Goal: Transaction & Acquisition: Purchase product/service

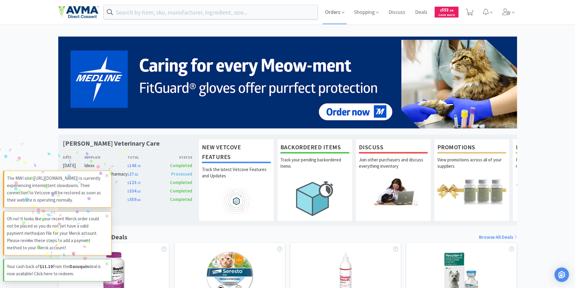
click at [330, 12] on span "Orders" at bounding box center [335, 12] width 24 height 24
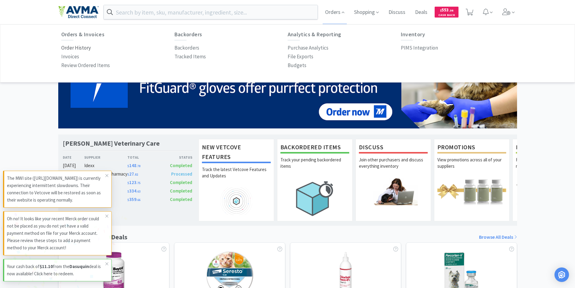
click at [78, 48] on p "Order History" at bounding box center [76, 48] width 30 height 8
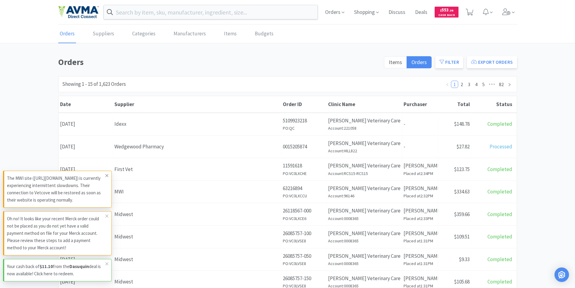
click at [107, 175] on icon at bounding box center [107, 175] width 4 height 5
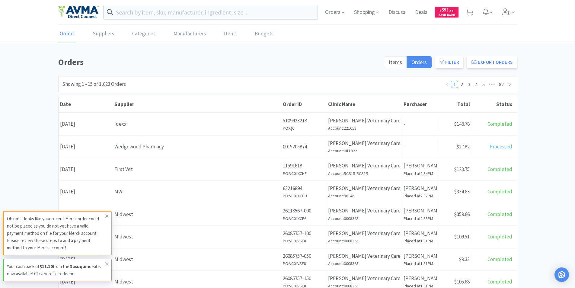
click at [106, 215] on icon at bounding box center [107, 215] width 4 height 5
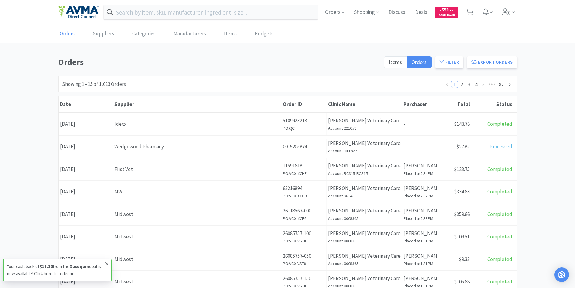
click at [108, 264] on icon at bounding box center [107, 263] width 4 height 5
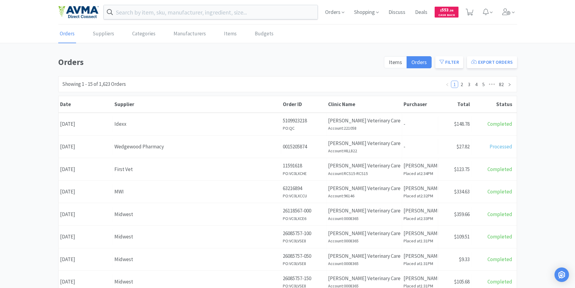
click at [84, 170] on div "Date [DATE]" at bounding box center [86, 168] width 54 height 15
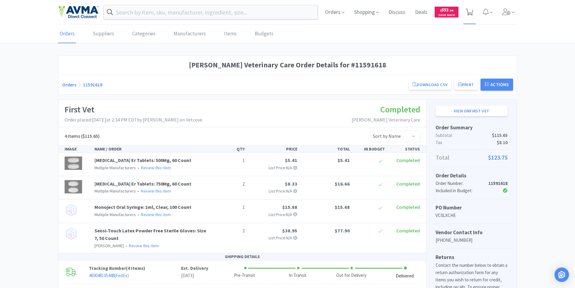
click at [469, 12] on icon at bounding box center [470, 12] width 8 height 7
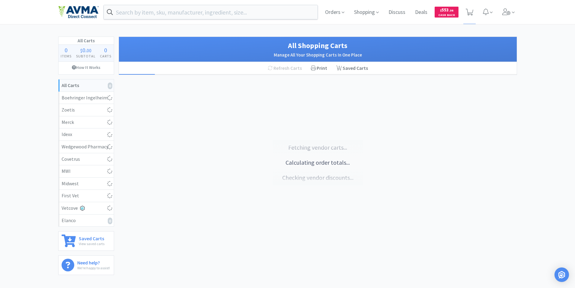
select select "1"
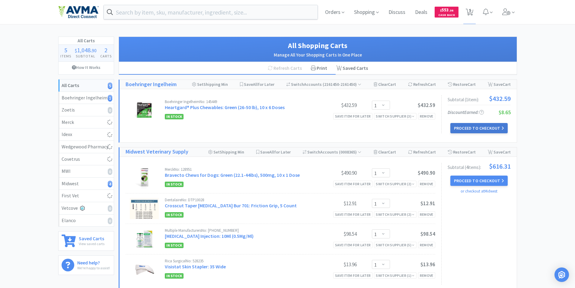
click at [472, 126] on button "Proceed to Checkout" at bounding box center [478, 128] width 57 height 10
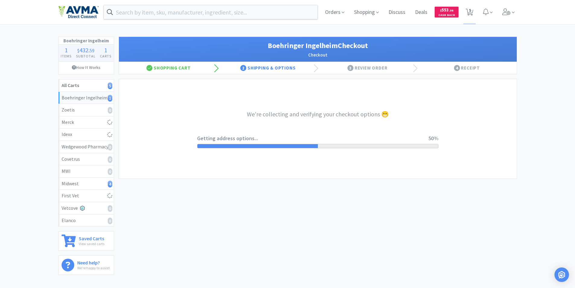
select select "invoice"
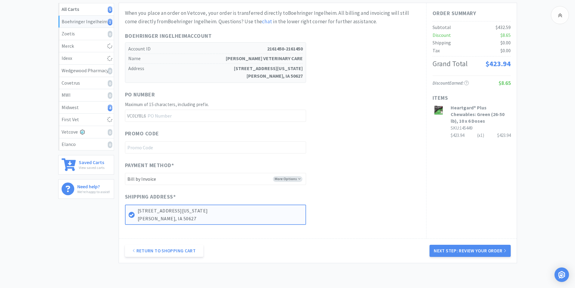
scroll to position [113, 0]
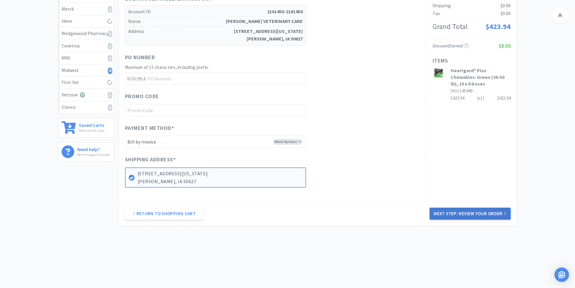
click at [464, 212] on button "Next Step: Review Your Order" at bounding box center [469, 213] width 81 height 12
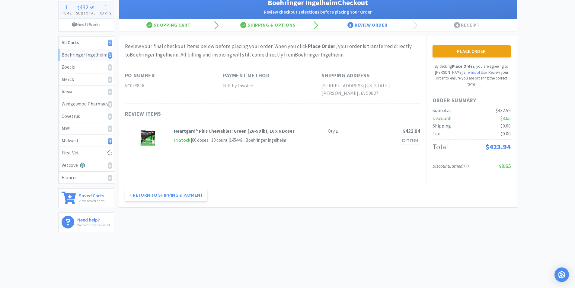
scroll to position [0, 0]
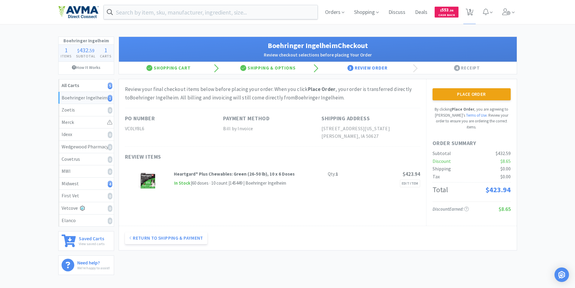
click at [474, 93] on button "Place Order" at bounding box center [472, 94] width 78 height 12
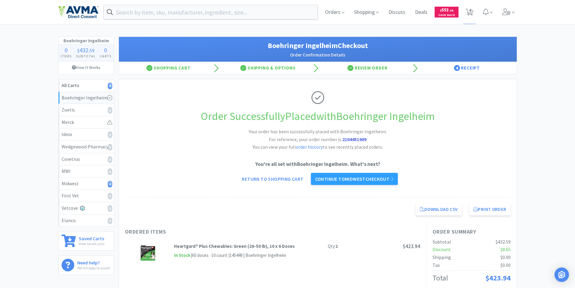
drag, startPoint x: 132, startPoint y: 12, endPoint x: 143, endPoint y: 4, distance: 13.1
click at [138, 8] on input "text" at bounding box center [211, 12] width 214 height 14
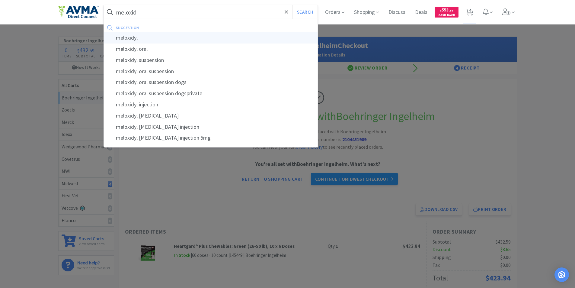
click at [130, 38] on div "meloxidyl" at bounding box center [211, 37] width 214 height 11
type input "meloxidyl"
select select "1"
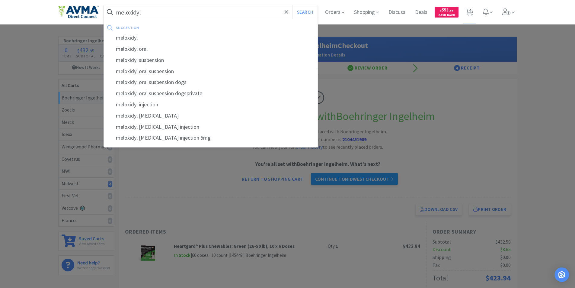
select select "1"
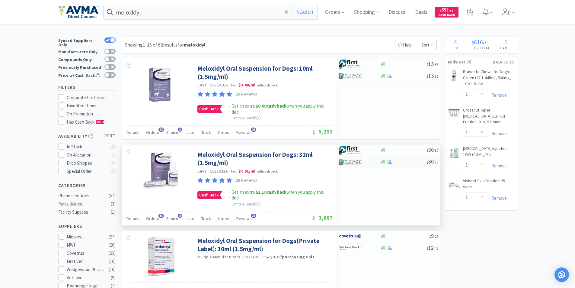
click at [351, 161] on img at bounding box center [350, 161] width 23 height 9
select select "1"
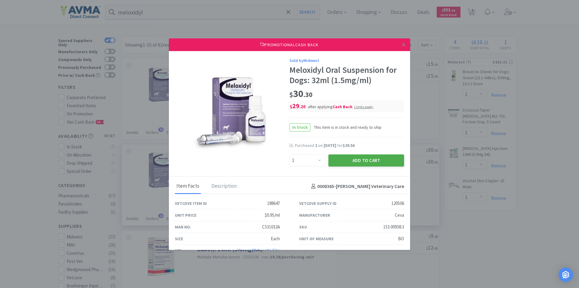
click at [347, 159] on button "Add to Cart" at bounding box center [367, 160] width 76 height 12
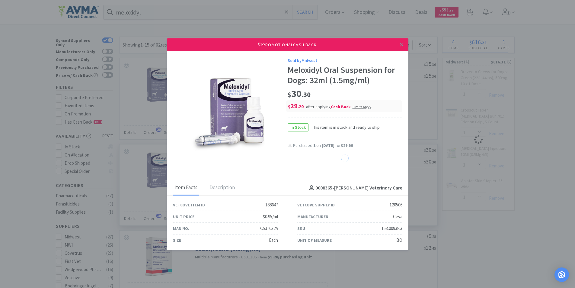
select select "1"
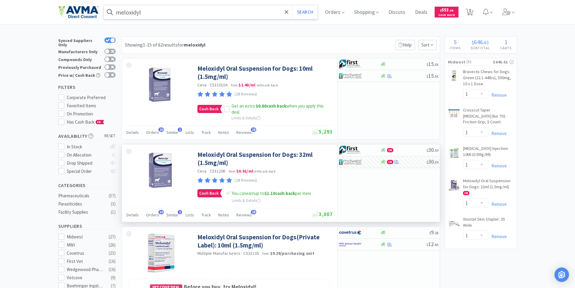
click at [184, 13] on input "meloxidyl" at bounding box center [211, 12] width 214 height 14
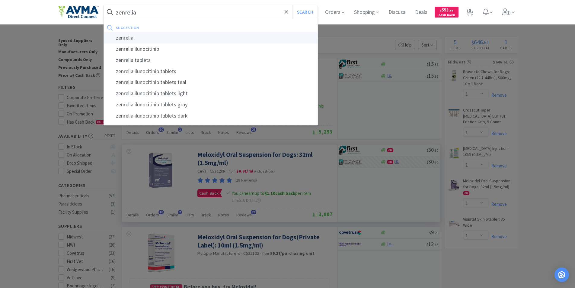
type input "zenrelia"
click at [125, 38] on div "zenrelia" at bounding box center [211, 37] width 214 height 11
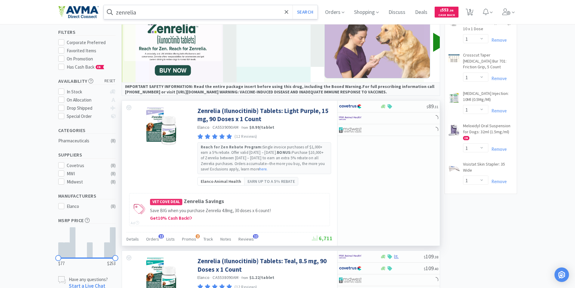
scroll to position [60, 0]
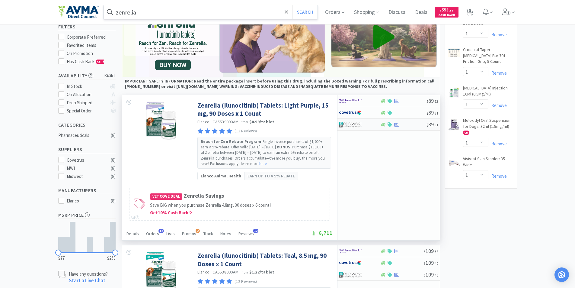
click at [348, 125] on img at bounding box center [350, 124] width 23 height 9
select select "1"
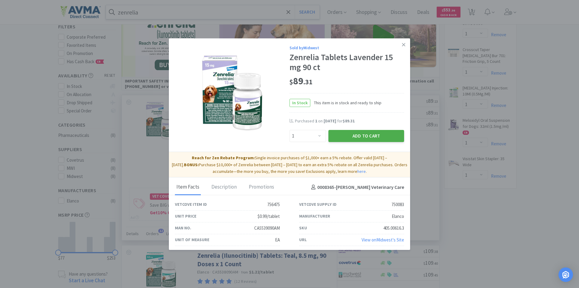
click at [354, 136] on button "Add to Cart" at bounding box center [367, 136] width 76 height 12
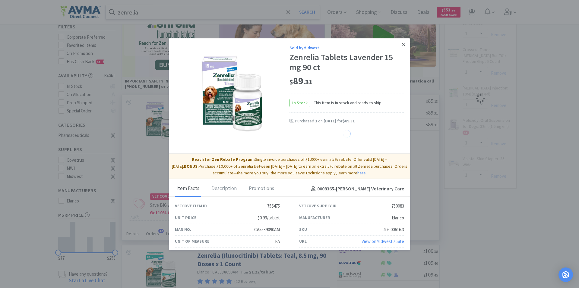
select select "1"
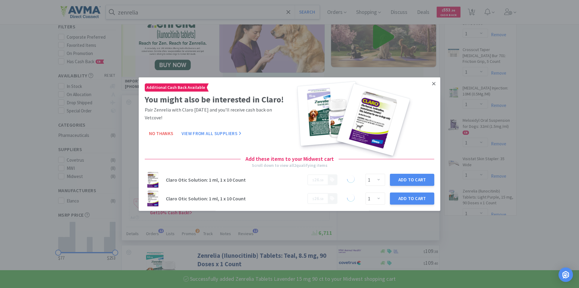
click at [399, 44] on div "Sold by Midwest Zenrelia Tablets Lavender 15 mg 90 ct $ 89 . 31 In Stock This i…" at bounding box center [289, 144] width 579 height 288
click at [433, 84] on icon at bounding box center [434, 83] width 3 height 3
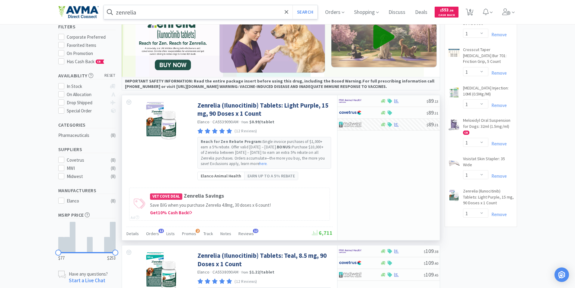
click at [153, 15] on input "zenrelia" at bounding box center [211, 12] width 214 height 14
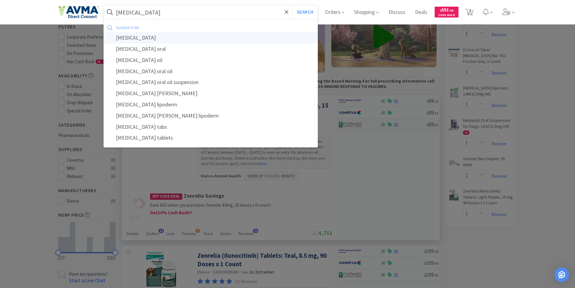
type input "[MEDICAL_DATA]"
click at [139, 38] on div "[MEDICAL_DATA]" at bounding box center [211, 37] width 214 height 11
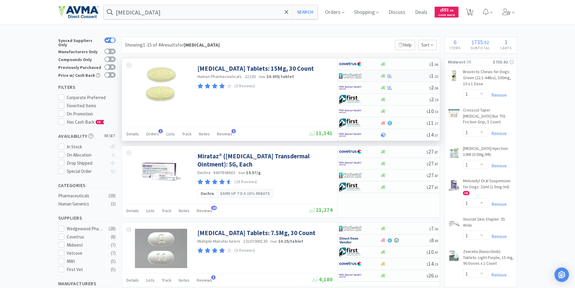
click at [351, 73] on img at bounding box center [350, 75] width 23 height 9
select select "1"
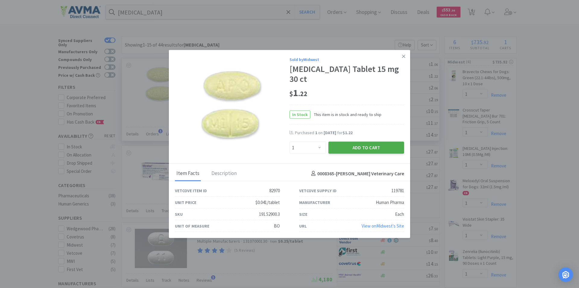
click at [351, 143] on button "Add to Cart" at bounding box center [367, 148] width 76 height 12
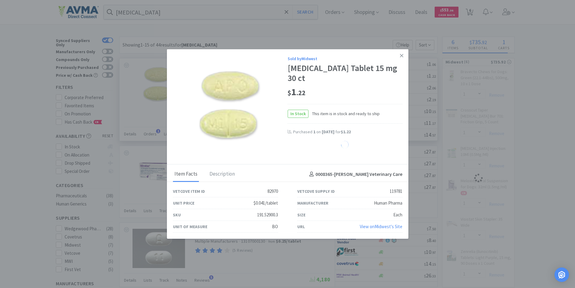
select select "1"
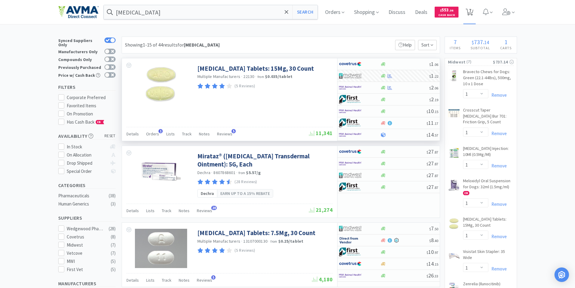
click at [471, 11] on span "7" at bounding box center [470, 10] width 2 height 24
select select "1"
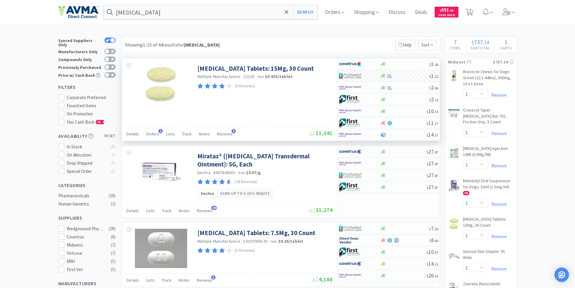
select select "1"
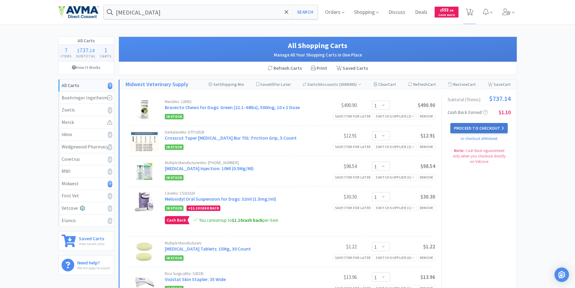
click at [471, 127] on button "Proceed to Checkout" at bounding box center [478, 128] width 57 height 10
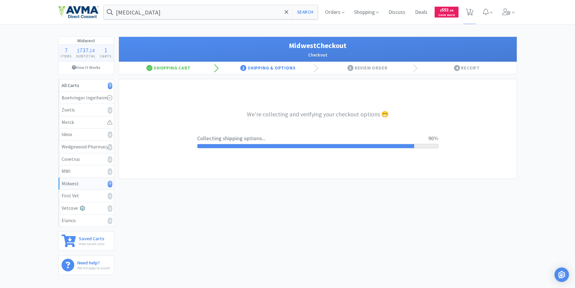
select select "0"
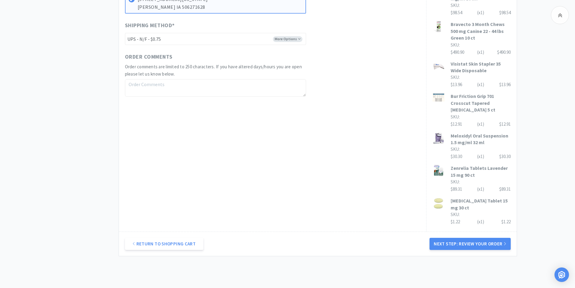
scroll to position [350, 0]
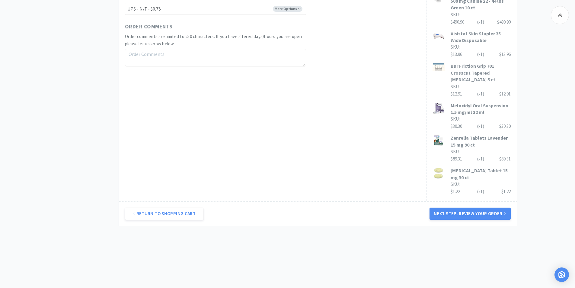
click at [471, 215] on button "Next Step: Review Your Order" at bounding box center [469, 213] width 81 height 12
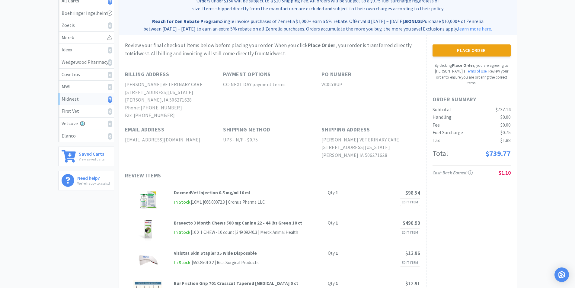
scroll to position [14, 0]
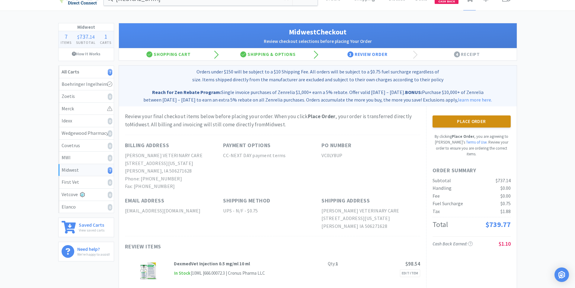
click at [464, 121] on button "Place Order" at bounding box center [472, 121] width 78 height 12
